Goal: Transaction & Acquisition: Book appointment/travel/reservation

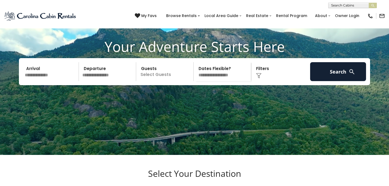
click at [59, 81] on input "text" at bounding box center [51, 71] width 56 height 19
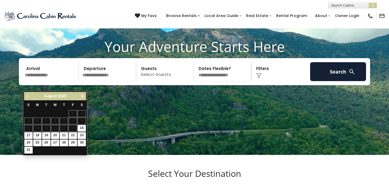
click at [82, 96] on span "Next" at bounding box center [82, 96] width 4 height 4
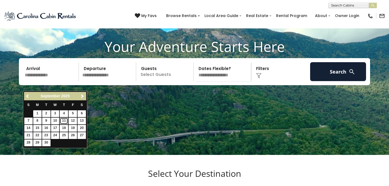
click at [63, 120] on link "11" at bounding box center [64, 121] width 8 height 7
type input "*******"
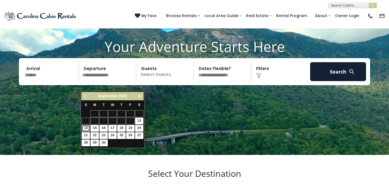
click at [87, 127] on link "14" at bounding box center [86, 128] width 8 height 7
type input "*******"
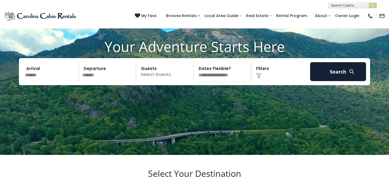
click at [269, 81] on div "Click to Choose" at bounding box center [281, 71] width 56 height 19
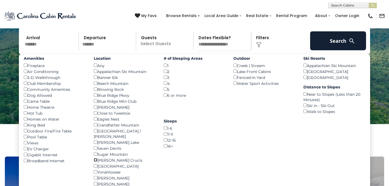
scroll to position [70, 0]
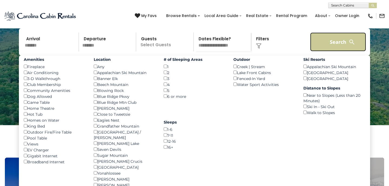
click at [330, 51] on button "Search" at bounding box center [338, 41] width 56 height 19
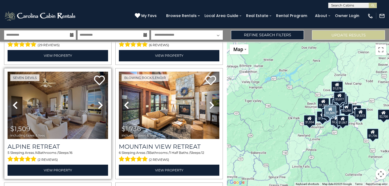
scroll to position [564, 0]
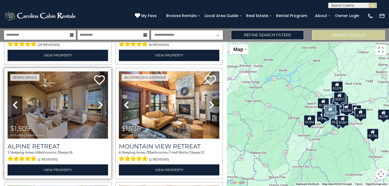
click at [66, 110] on img at bounding box center [58, 104] width 101 height 67
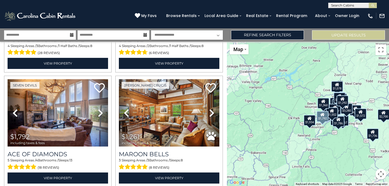
scroll to position [1588, 0]
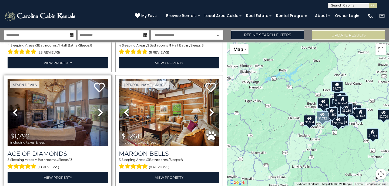
click at [98, 108] on icon at bounding box center [100, 112] width 5 height 9
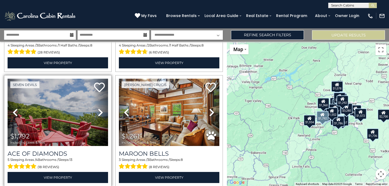
click at [98, 108] on icon at bounding box center [100, 112] width 5 height 9
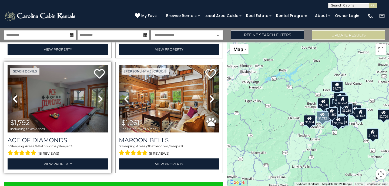
scroll to position [1610, 0]
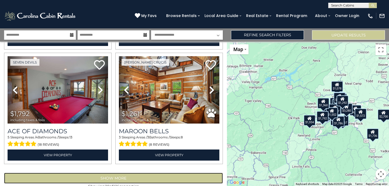
click at [110, 173] on button "Show More" at bounding box center [113, 178] width 219 height 11
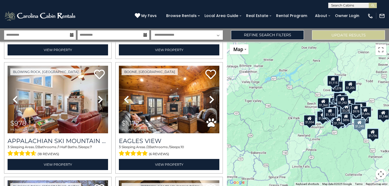
scroll to position [2975, 0]
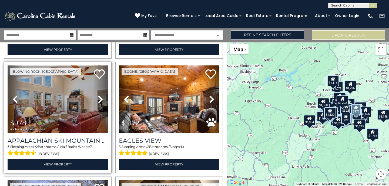
click at [68, 94] on img at bounding box center [58, 98] width 101 height 67
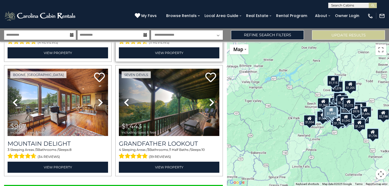
scroll to position [3317, 0]
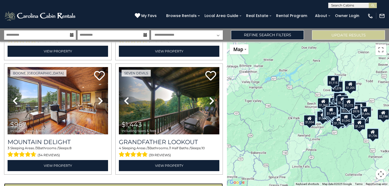
click at [100, 183] on button "Show More" at bounding box center [113, 188] width 219 height 11
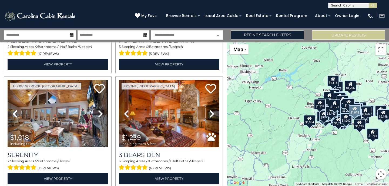
scroll to position [3764, 0]
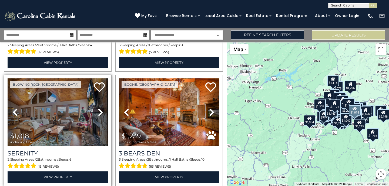
click at [99, 108] on icon at bounding box center [100, 112] width 5 height 9
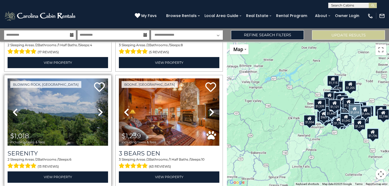
click at [99, 108] on icon at bounding box center [100, 112] width 5 height 9
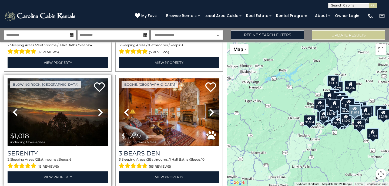
click at [98, 108] on icon at bounding box center [100, 112] width 5 height 9
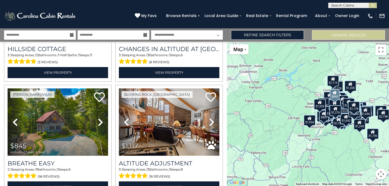
scroll to position [4211, 0]
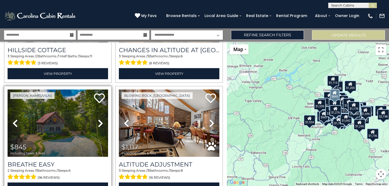
click at [98, 119] on icon at bounding box center [100, 123] width 5 height 9
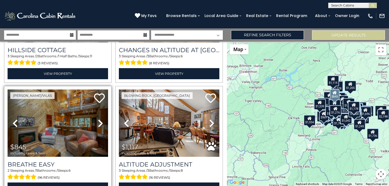
click at [98, 119] on icon at bounding box center [100, 123] width 5 height 9
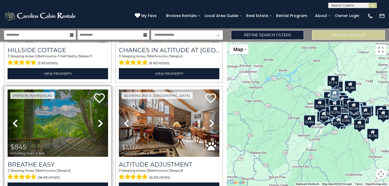
click at [98, 119] on icon at bounding box center [100, 123] width 5 height 9
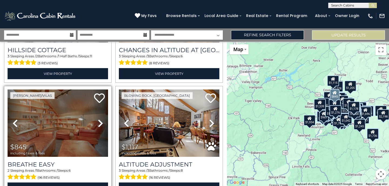
click at [98, 119] on icon at bounding box center [100, 123] width 5 height 9
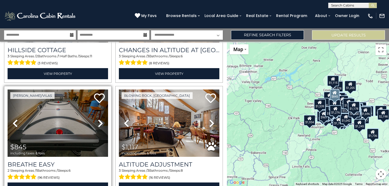
click at [98, 119] on icon at bounding box center [100, 123] width 5 height 9
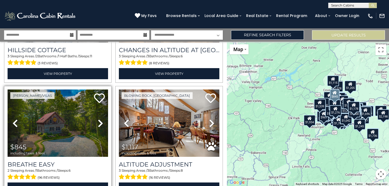
click at [98, 119] on icon at bounding box center [100, 123] width 5 height 9
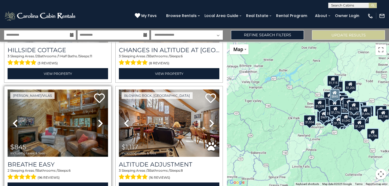
click at [58, 100] on img at bounding box center [58, 123] width 101 height 67
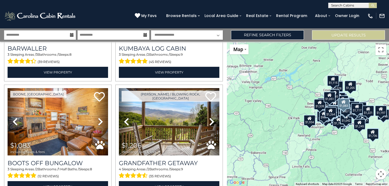
scroll to position [5024, 0]
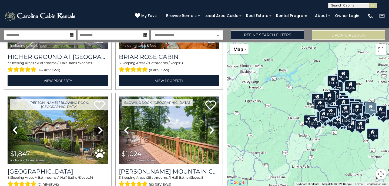
scroll to position [5464, 0]
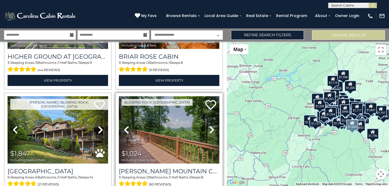
click at [210, 125] on icon at bounding box center [211, 129] width 5 height 9
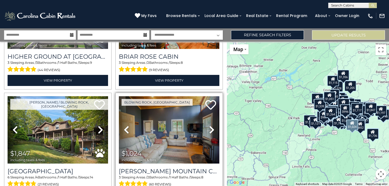
click at [210, 125] on icon at bounding box center [211, 129] width 5 height 9
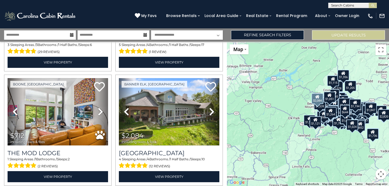
scroll to position [6170, 0]
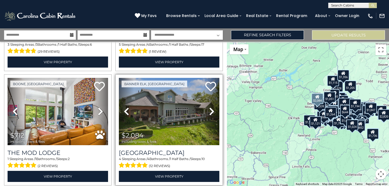
click at [209, 107] on icon at bounding box center [211, 111] width 5 height 9
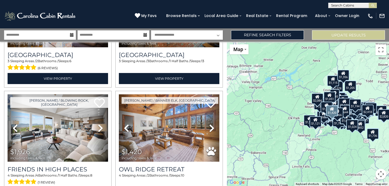
scroll to position [6612, 0]
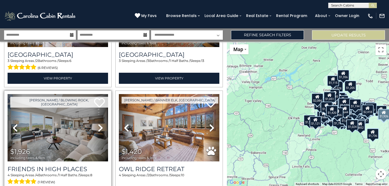
click at [100, 124] on icon at bounding box center [100, 128] width 5 height 9
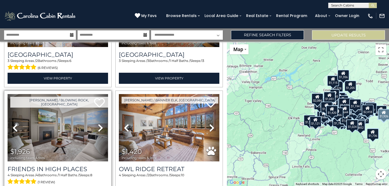
click at [100, 124] on icon at bounding box center [100, 128] width 5 height 9
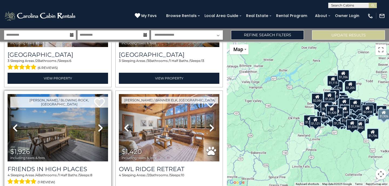
click at [98, 124] on icon at bounding box center [100, 128] width 5 height 9
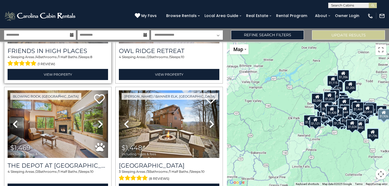
scroll to position [6732, 0]
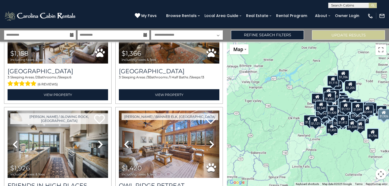
scroll to position [6605, 0]
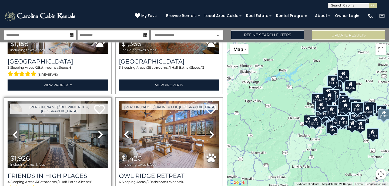
click at [55, 102] on img at bounding box center [58, 134] width 101 height 67
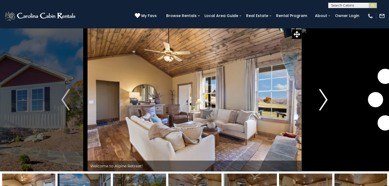
click at [326, 100] on img "Next" at bounding box center [324, 100] width 8 height 22
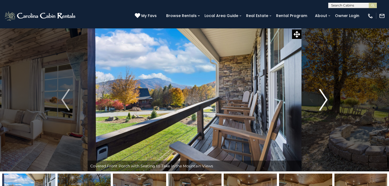
click at [326, 100] on img "Next" at bounding box center [324, 100] width 8 height 22
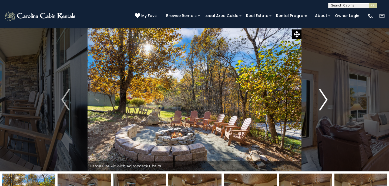
click at [326, 100] on img "Next" at bounding box center [324, 100] width 8 height 22
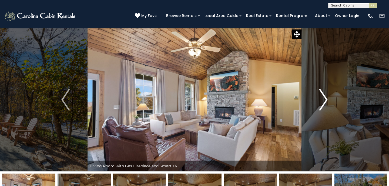
click at [326, 101] on img "Next" at bounding box center [324, 100] width 8 height 22
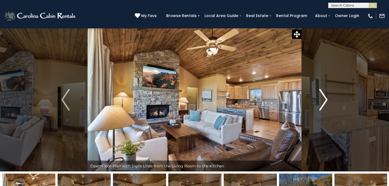
click at [326, 101] on img "Next" at bounding box center [324, 100] width 8 height 22
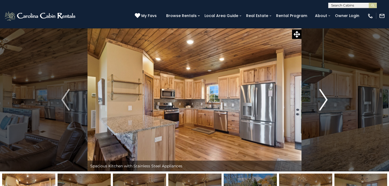
click at [326, 101] on img "Next" at bounding box center [324, 100] width 8 height 22
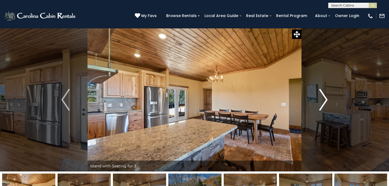
click at [326, 101] on img "Next" at bounding box center [324, 100] width 8 height 22
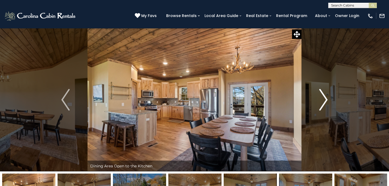
click at [326, 101] on img "Next" at bounding box center [324, 100] width 8 height 22
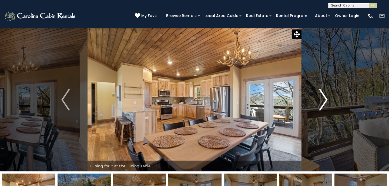
click at [326, 101] on img "Next" at bounding box center [324, 100] width 8 height 22
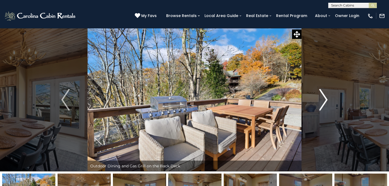
click at [326, 101] on img "Next" at bounding box center [324, 100] width 8 height 22
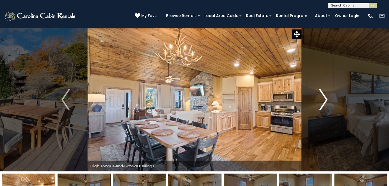
click at [326, 101] on img "Next" at bounding box center [324, 100] width 8 height 22
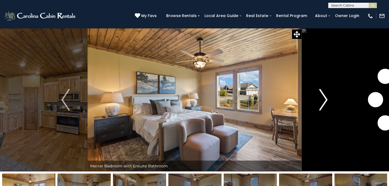
click at [326, 101] on img "Next" at bounding box center [324, 100] width 8 height 22
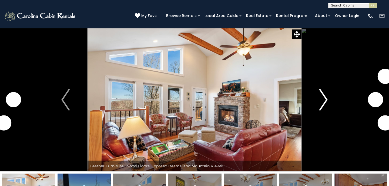
click at [325, 101] on img "Next" at bounding box center [324, 100] width 8 height 22
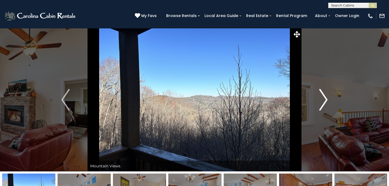
click at [325, 101] on img "Next" at bounding box center [324, 100] width 8 height 22
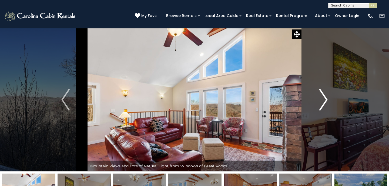
click at [325, 101] on img "Next" at bounding box center [324, 100] width 8 height 22
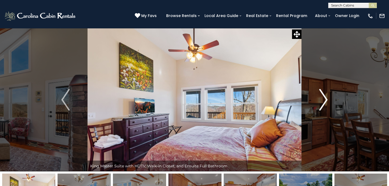
click at [325, 101] on img "Next" at bounding box center [324, 100] width 8 height 22
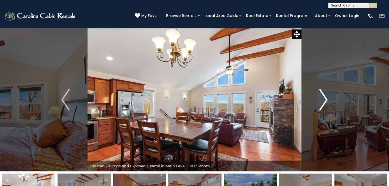
click at [325, 101] on img "Next" at bounding box center [324, 100] width 8 height 22
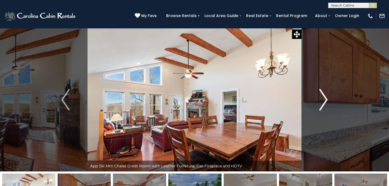
click at [325, 101] on img "Next" at bounding box center [324, 100] width 8 height 22
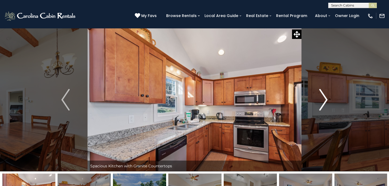
click at [325, 101] on img "Next" at bounding box center [324, 100] width 8 height 22
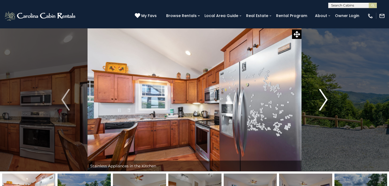
click at [325, 101] on img "Next" at bounding box center [324, 100] width 8 height 22
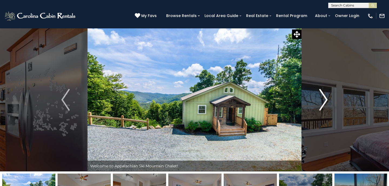
click at [325, 101] on img "Next" at bounding box center [324, 100] width 8 height 22
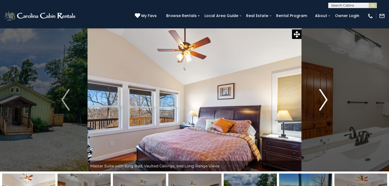
click at [325, 102] on img "Next" at bounding box center [324, 100] width 8 height 22
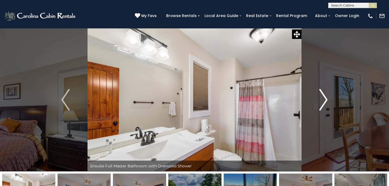
click at [325, 102] on img "Next" at bounding box center [324, 100] width 8 height 22
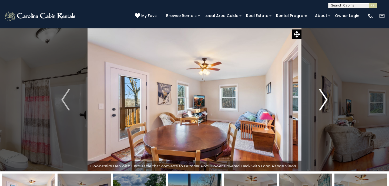
click at [325, 102] on img "Next" at bounding box center [324, 100] width 8 height 22
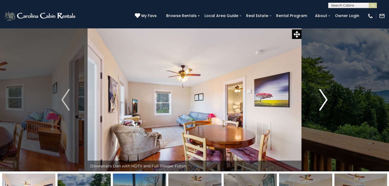
click at [325, 102] on img "Next" at bounding box center [324, 100] width 8 height 22
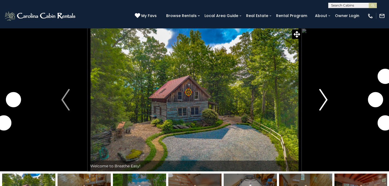
click at [325, 100] on img "Next" at bounding box center [324, 100] width 8 height 22
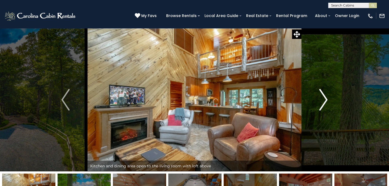
click at [325, 100] on img "Next" at bounding box center [324, 100] width 8 height 22
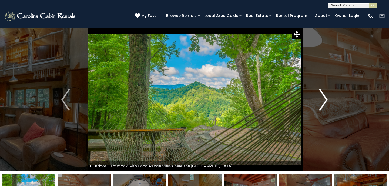
click at [325, 100] on img "Next" at bounding box center [324, 100] width 8 height 22
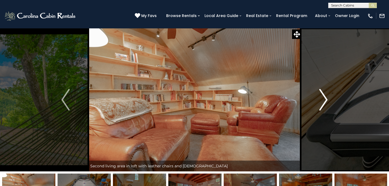
click at [325, 100] on img "Next" at bounding box center [324, 100] width 8 height 22
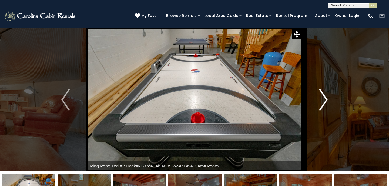
click at [325, 100] on img "Next" at bounding box center [324, 100] width 8 height 22
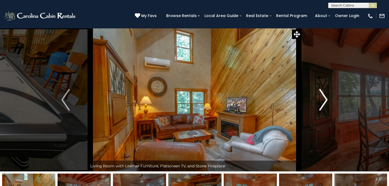
click at [325, 100] on img "Next" at bounding box center [324, 100] width 8 height 22
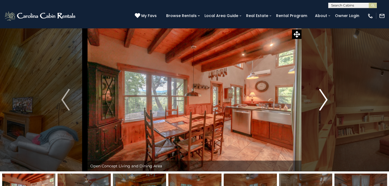
click at [325, 100] on img "Next" at bounding box center [324, 100] width 8 height 22
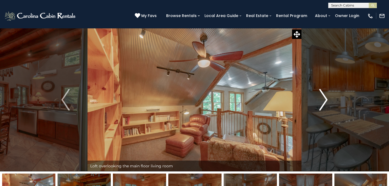
click at [325, 100] on img "Next" at bounding box center [324, 100] width 8 height 22
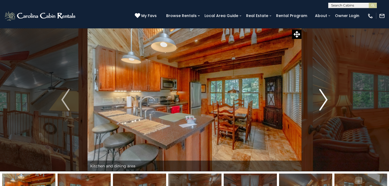
click at [325, 100] on img "Next" at bounding box center [324, 100] width 8 height 22
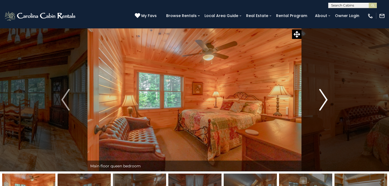
click at [325, 100] on img "Next" at bounding box center [324, 100] width 8 height 22
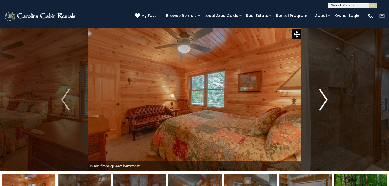
click at [325, 100] on img "Next" at bounding box center [324, 100] width 8 height 22
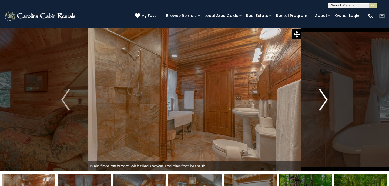
click at [325, 100] on img "Next" at bounding box center [324, 100] width 8 height 22
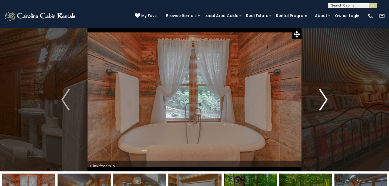
click at [325, 100] on img "Next" at bounding box center [324, 100] width 8 height 22
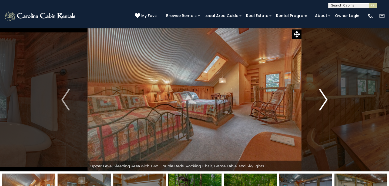
click at [325, 100] on img "Next" at bounding box center [324, 100] width 8 height 22
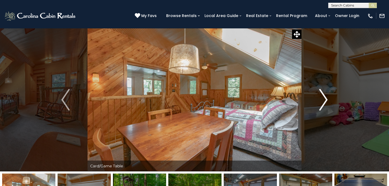
click at [325, 100] on img "Next" at bounding box center [324, 100] width 8 height 22
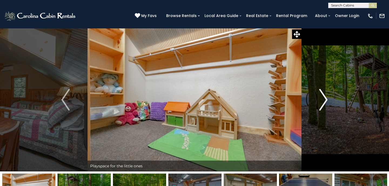
click at [325, 100] on img "Next" at bounding box center [324, 100] width 8 height 22
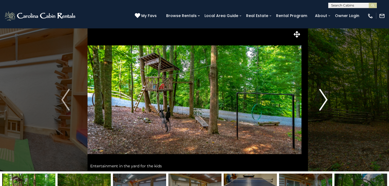
click at [325, 100] on img "Next" at bounding box center [324, 100] width 8 height 22
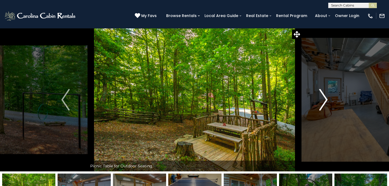
click at [325, 100] on img "Next" at bounding box center [324, 100] width 8 height 22
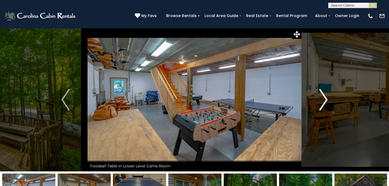
click at [325, 100] on img "Next" at bounding box center [324, 100] width 8 height 22
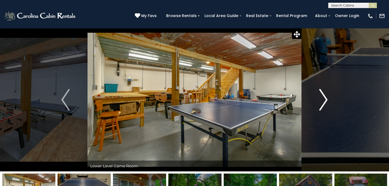
click at [325, 99] on img "Next" at bounding box center [324, 100] width 8 height 22
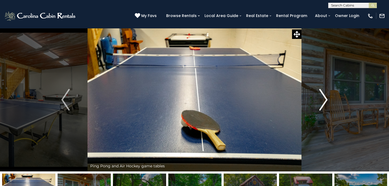
click at [325, 99] on img "Next" at bounding box center [324, 100] width 8 height 22
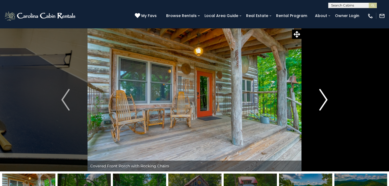
click at [325, 99] on img "Next" at bounding box center [324, 100] width 8 height 22
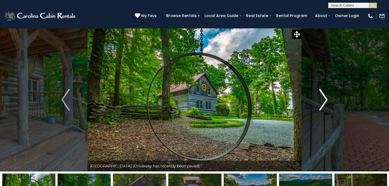
click at [325, 99] on img "Next" at bounding box center [324, 100] width 8 height 22
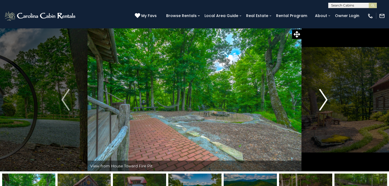
click at [325, 101] on img "Next" at bounding box center [324, 100] width 8 height 22
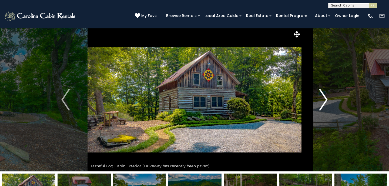
click at [325, 100] on img "Next" at bounding box center [324, 100] width 8 height 22
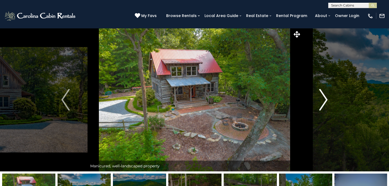
click at [324, 102] on img "Next" at bounding box center [324, 100] width 8 height 22
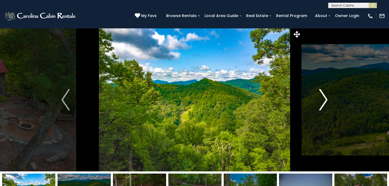
click at [324, 102] on img "Next" at bounding box center [324, 100] width 8 height 22
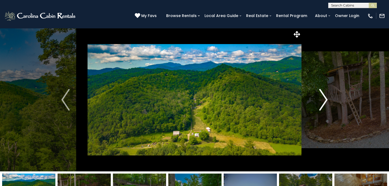
click at [324, 102] on img "Next" at bounding box center [324, 100] width 8 height 22
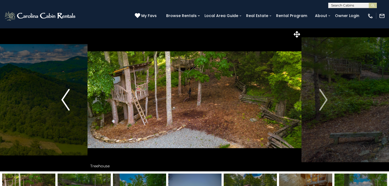
click at [67, 100] on img "Previous" at bounding box center [65, 100] width 8 height 22
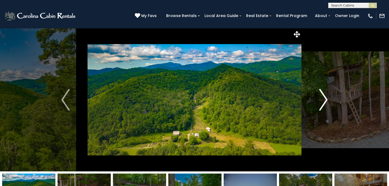
click at [323, 101] on img "Next" at bounding box center [324, 100] width 8 height 22
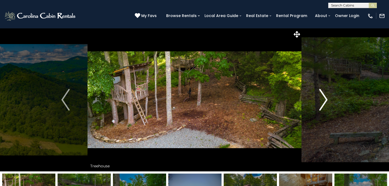
click at [323, 101] on img "Next" at bounding box center [324, 100] width 8 height 22
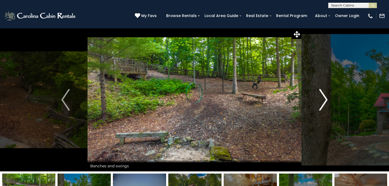
click at [323, 101] on img "Next" at bounding box center [324, 100] width 8 height 22
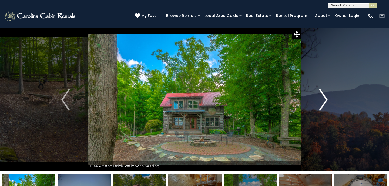
click at [323, 101] on img "Next" at bounding box center [324, 100] width 8 height 22
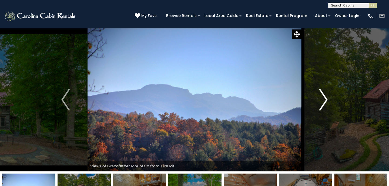
click at [323, 101] on img "Next" at bounding box center [324, 100] width 8 height 22
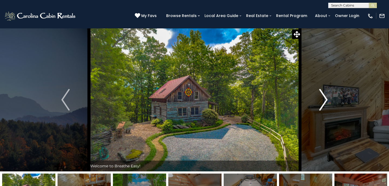
click at [323, 101] on img "Next" at bounding box center [324, 100] width 8 height 22
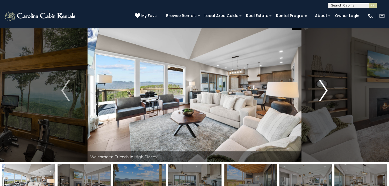
click at [324, 91] on img "Next" at bounding box center [324, 91] width 8 height 22
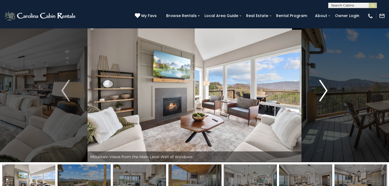
click at [324, 91] on img "Next" at bounding box center [324, 91] width 8 height 22
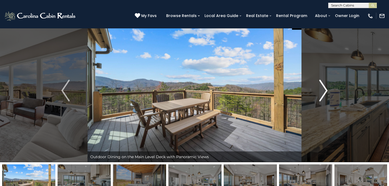
click at [324, 91] on img "Next" at bounding box center [324, 91] width 8 height 22
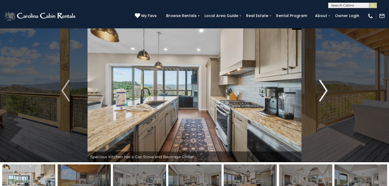
click at [324, 91] on img "Next" at bounding box center [324, 91] width 8 height 22
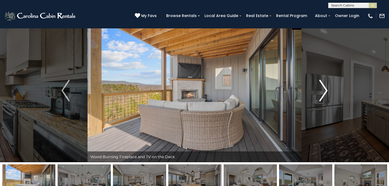
click at [324, 91] on img "Next" at bounding box center [324, 91] width 8 height 22
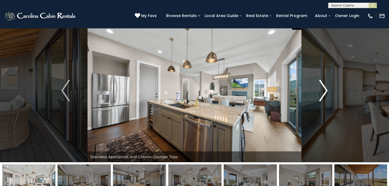
click at [324, 91] on img "Next" at bounding box center [324, 91] width 8 height 22
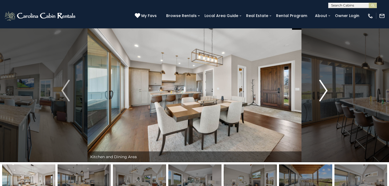
click at [324, 91] on img "Next" at bounding box center [324, 91] width 8 height 22
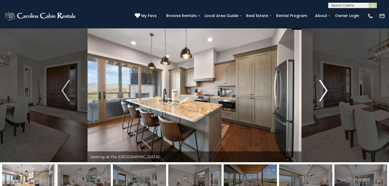
click at [324, 91] on img "Next" at bounding box center [324, 91] width 8 height 22
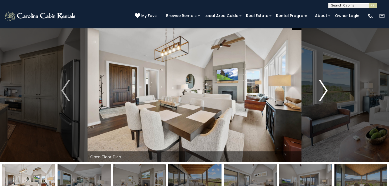
click at [324, 91] on img "Next" at bounding box center [324, 91] width 8 height 22
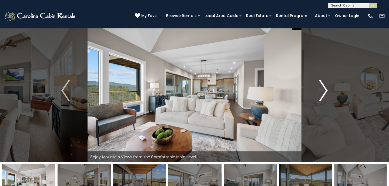
click at [324, 91] on img "Next" at bounding box center [324, 91] width 8 height 22
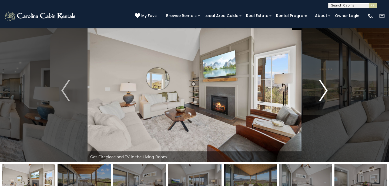
click at [324, 91] on img "Next" at bounding box center [324, 91] width 8 height 22
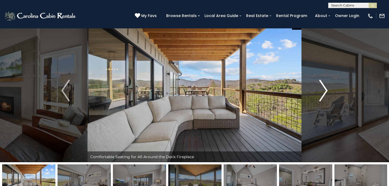
click at [323, 90] on img "Next" at bounding box center [324, 91] width 8 height 22
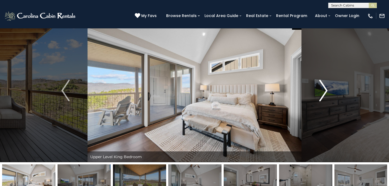
click at [323, 90] on img "Next" at bounding box center [324, 91] width 8 height 22
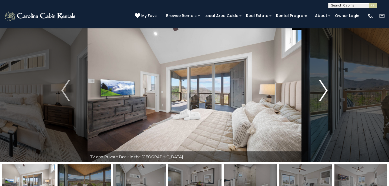
click at [323, 90] on img "Next" at bounding box center [324, 91] width 8 height 22
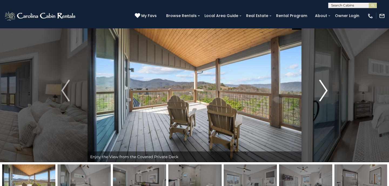
click at [323, 90] on img "Next" at bounding box center [324, 91] width 8 height 22
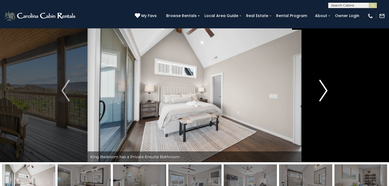
click at [323, 90] on img "Next" at bounding box center [324, 91] width 8 height 22
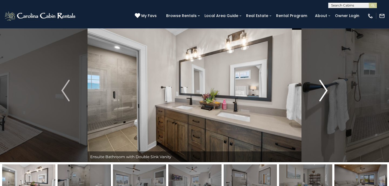
click at [323, 90] on img "Next" at bounding box center [324, 91] width 8 height 22
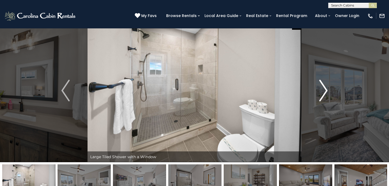
click at [323, 90] on img "Next" at bounding box center [324, 91] width 8 height 22
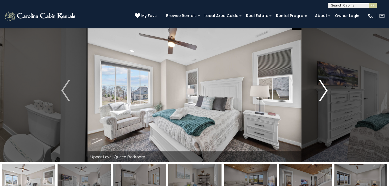
click at [323, 91] on img "Next" at bounding box center [324, 91] width 8 height 22
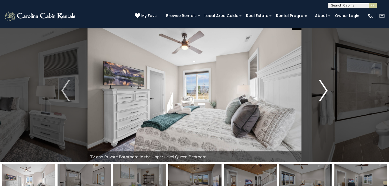
click at [323, 91] on img "Next" at bounding box center [324, 91] width 8 height 22
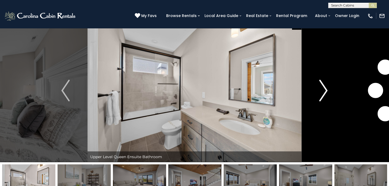
click at [323, 91] on img "Next" at bounding box center [324, 91] width 8 height 22
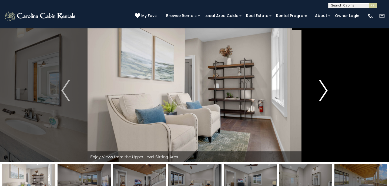
click at [323, 91] on img "Next" at bounding box center [324, 91] width 8 height 22
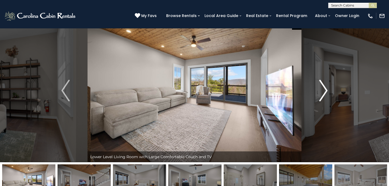
click at [323, 91] on img "Next" at bounding box center [324, 91] width 8 height 22
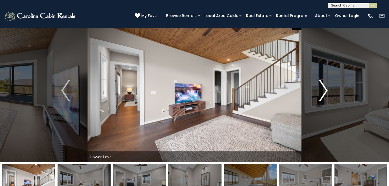
click at [323, 91] on img "Next" at bounding box center [324, 91] width 8 height 22
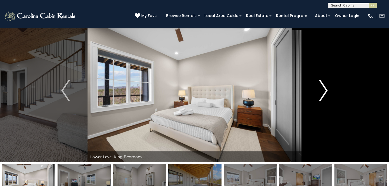
click at [323, 91] on img "Next" at bounding box center [324, 91] width 8 height 22
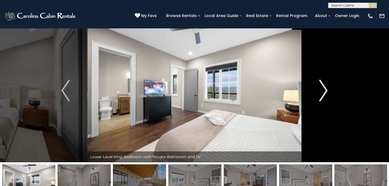
click at [323, 91] on img "Next" at bounding box center [324, 91] width 8 height 22
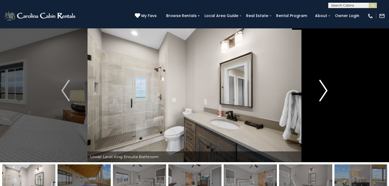
click at [323, 91] on img "Next" at bounding box center [324, 91] width 8 height 22
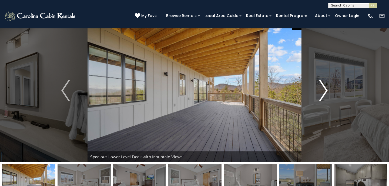
click at [323, 91] on img "Next" at bounding box center [324, 91] width 8 height 22
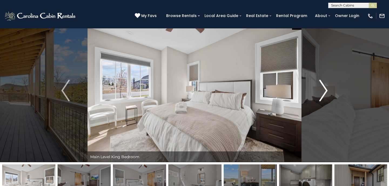
click at [323, 91] on img "Next" at bounding box center [324, 91] width 8 height 22
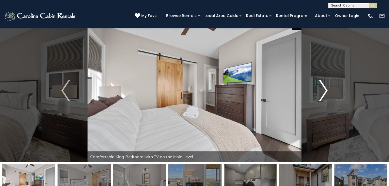
click at [323, 91] on img "Next" at bounding box center [324, 91] width 8 height 22
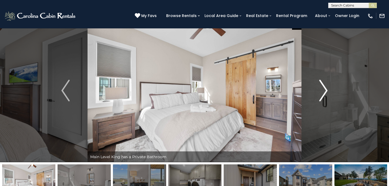
click at [323, 91] on img "Next" at bounding box center [324, 91] width 8 height 22
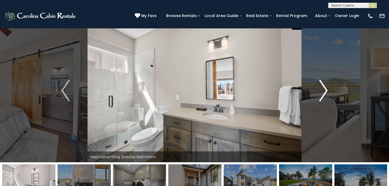
click at [323, 91] on img "Next" at bounding box center [324, 91] width 8 height 22
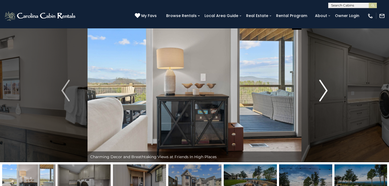
click at [323, 91] on img "Next" at bounding box center [324, 91] width 8 height 22
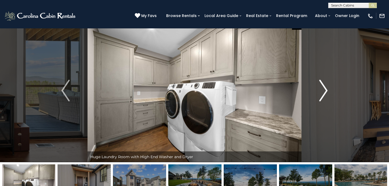
click at [323, 91] on img "Next" at bounding box center [324, 91] width 8 height 22
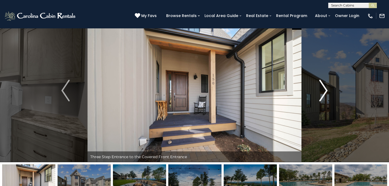
click at [323, 91] on img "Next" at bounding box center [324, 91] width 8 height 22
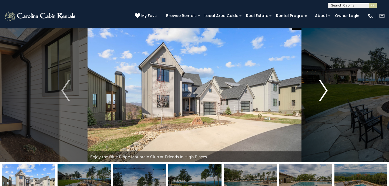
click at [325, 91] on img "Next" at bounding box center [324, 91] width 8 height 22
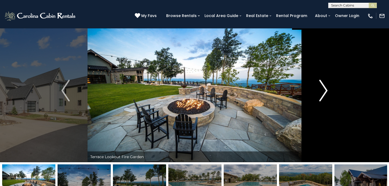
click at [325, 91] on img "Next" at bounding box center [324, 91] width 8 height 22
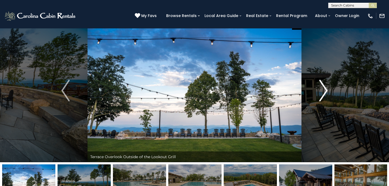
click at [325, 91] on img "Next" at bounding box center [324, 91] width 8 height 22
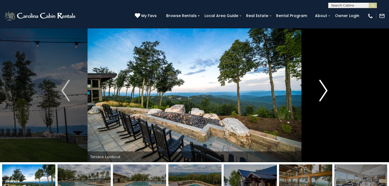
click at [325, 91] on img "Next" at bounding box center [324, 91] width 8 height 22
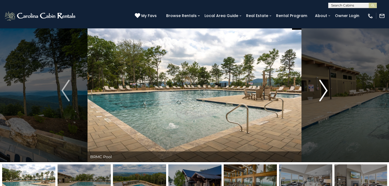
click at [325, 91] on img "Next" at bounding box center [324, 91] width 8 height 22
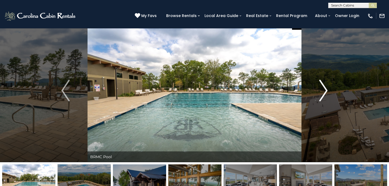
click at [318, 92] on button "Next" at bounding box center [324, 90] width 44 height 143
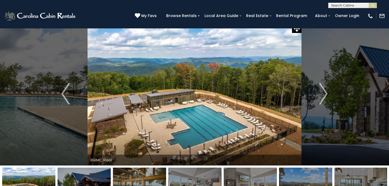
scroll to position [5, 0]
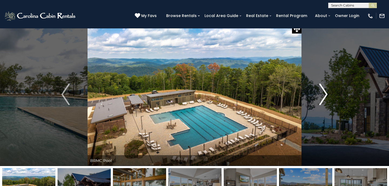
click at [324, 93] on img "Next" at bounding box center [324, 95] width 8 height 22
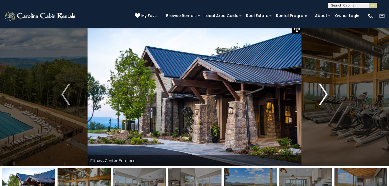
click at [324, 93] on img "Next" at bounding box center [324, 95] width 8 height 22
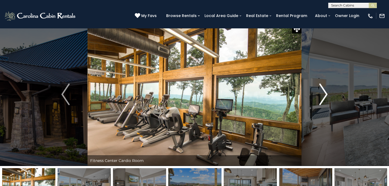
click at [324, 93] on img "Next" at bounding box center [324, 95] width 8 height 22
